Goal: Information Seeking & Learning: Learn about a topic

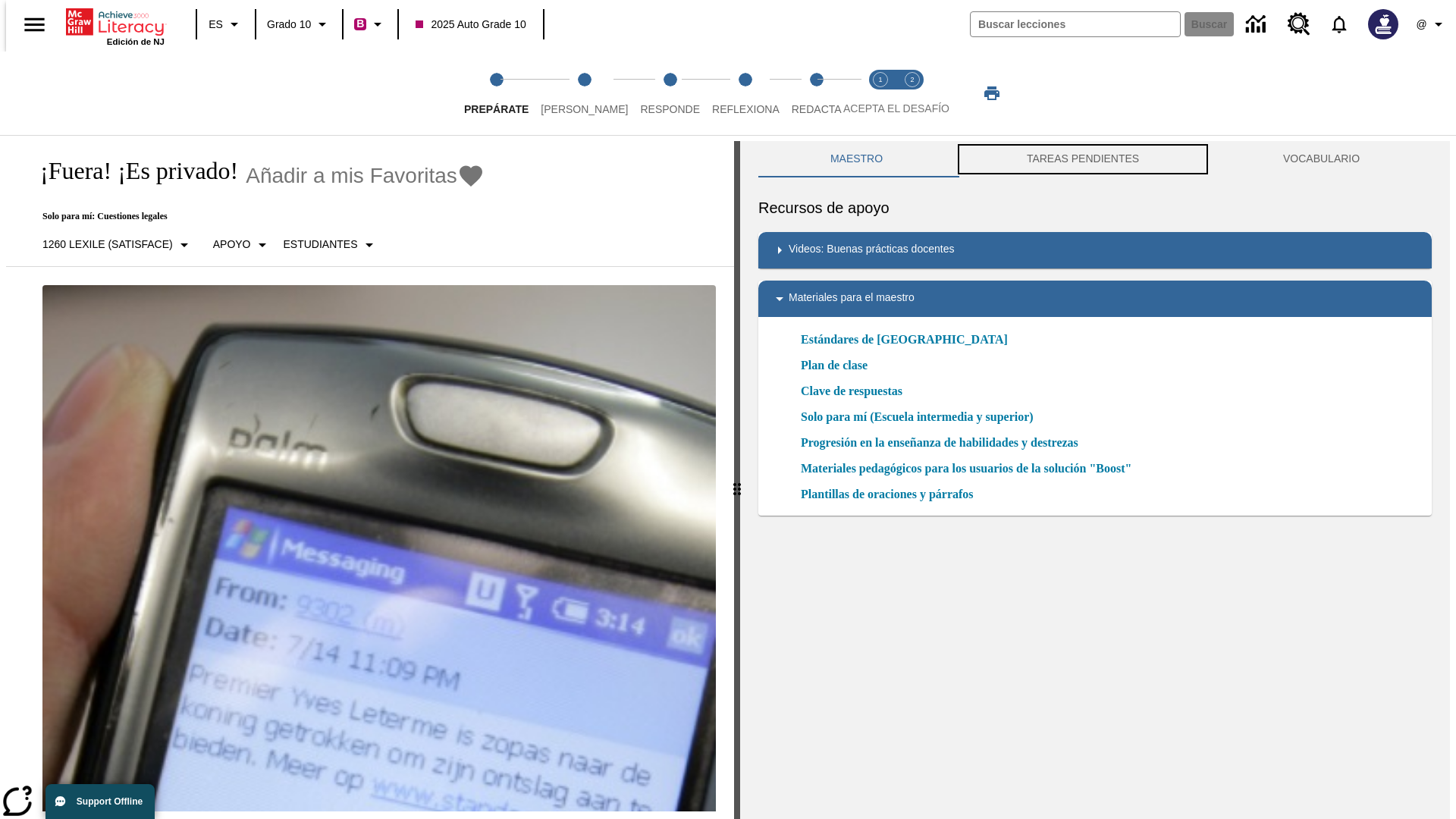
click at [1082, 159] on button "TAREAS PENDIENTES" at bounding box center [1083, 159] width 257 height 36
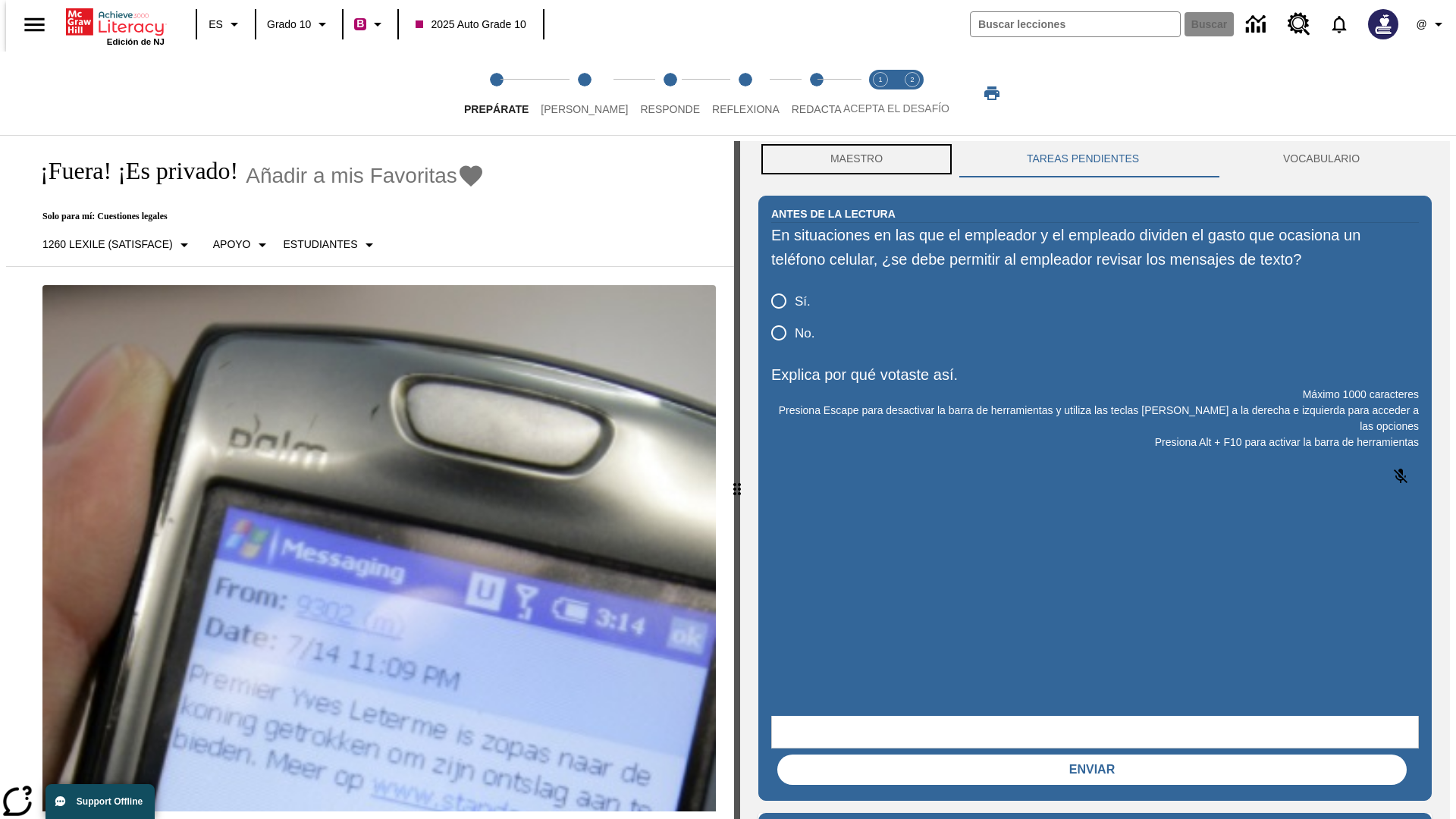
scroll to position [1, 0]
click at [852, 159] on button "Maestro" at bounding box center [857, 158] width 196 height 36
